Goal: Task Accomplishment & Management: Use online tool/utility

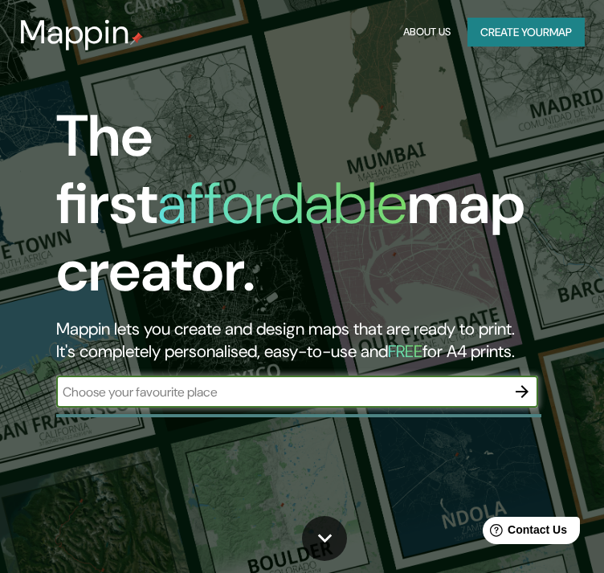
click at [329, 383] on input "text" at bounding box center [281, 392] width 450 height 18
type input "santiago"
click at [529, 382] on icon "button" at bounding box center [521, 391] width 19 height 19
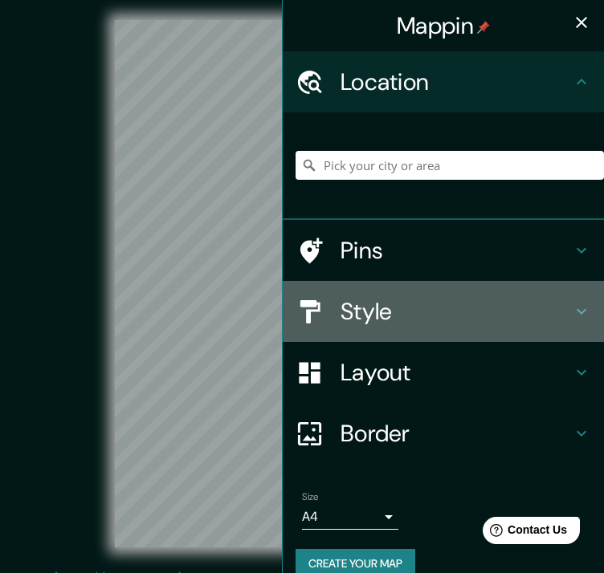
click at [443, 321] on h4 "Style" at bounding box center [456, 311] width 231 height 29
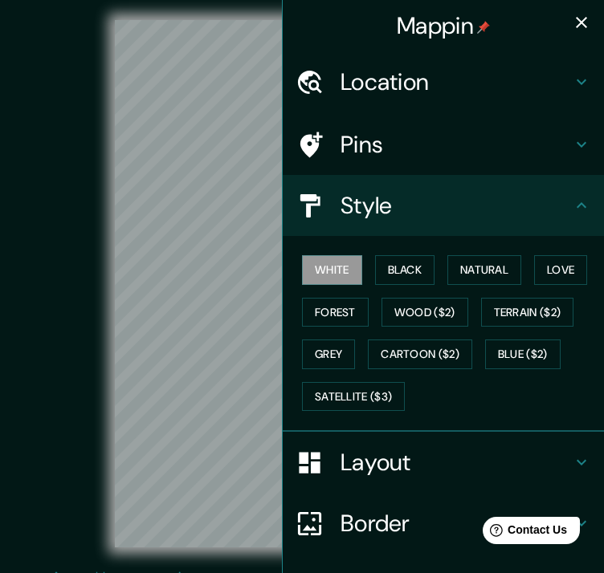
click at [572, 22] on icon "button" at bounding box center [581, 22] width 19 height 19
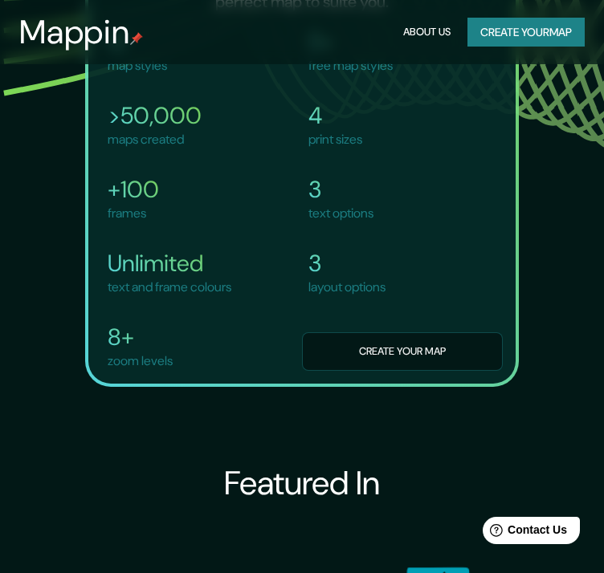
scroll to position [2799, 0]
